Goal: Transaction & Acquisition: Purchase product/service

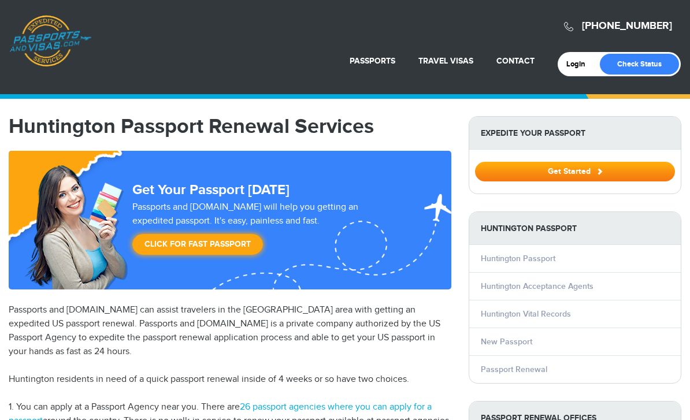
select select "**********"
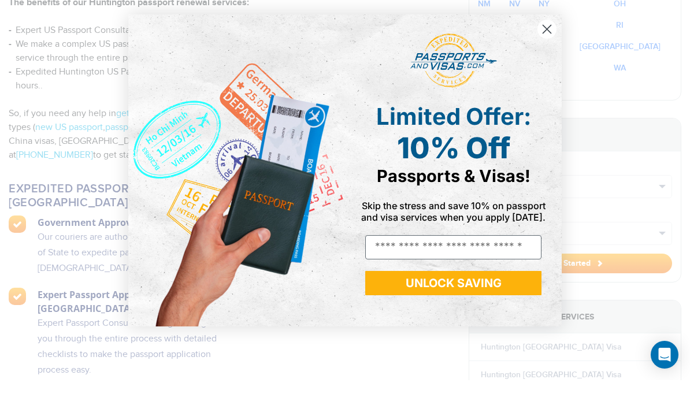
scroll to position [708, 0]
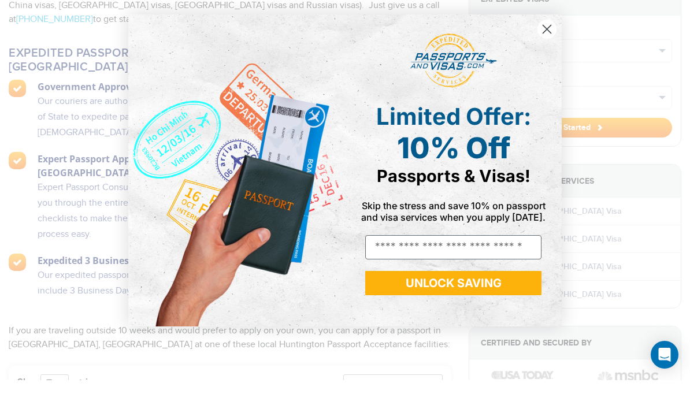
click at [546, 59] on circle "Close dialog" at bounding box center [546, 68] width 19 height 19
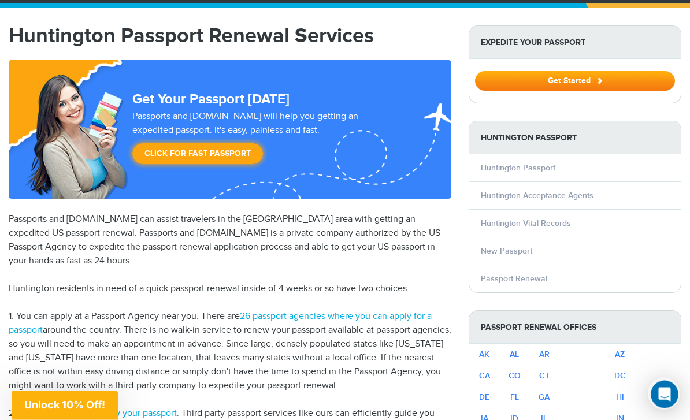
scroll to position [91, 0]
click at [616, 84] on button "Get Started" at bounding box center [575, 81] width 200 height 20
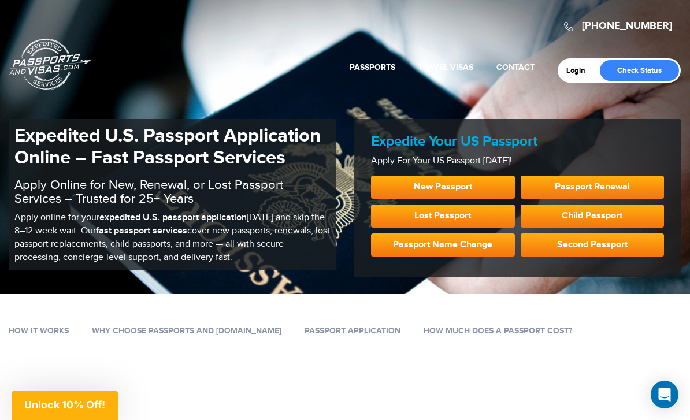
click at [631, 188] on link "Passport Renewal" at bounding box center [592, 187] width 144 height 23
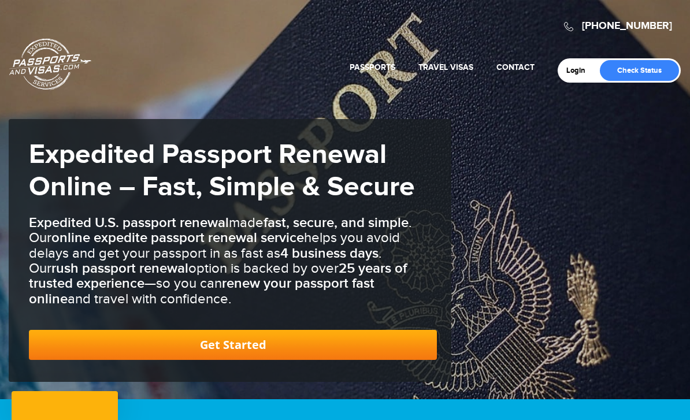
click at [120, 348] on link "Get Started" at bounding box center [233, 345] width 408 height 30
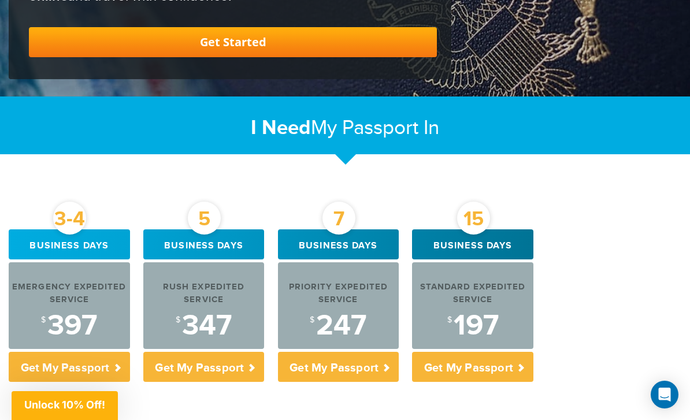
scroll to position [310, 0]
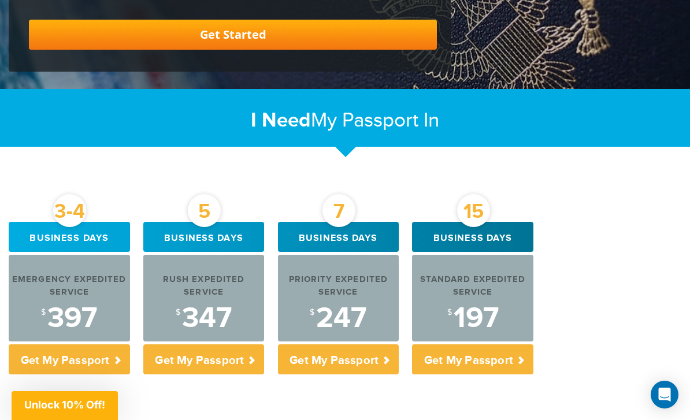
click at [353, 2] on div "Get Started" at bounding box center [233, 25] width 408 height 47
click at [355, 2] on div "Get Started" at bounding box center [233, 25] width 408 height 47
